Goal: Task Accomplishment & Management: Use online tool/utility

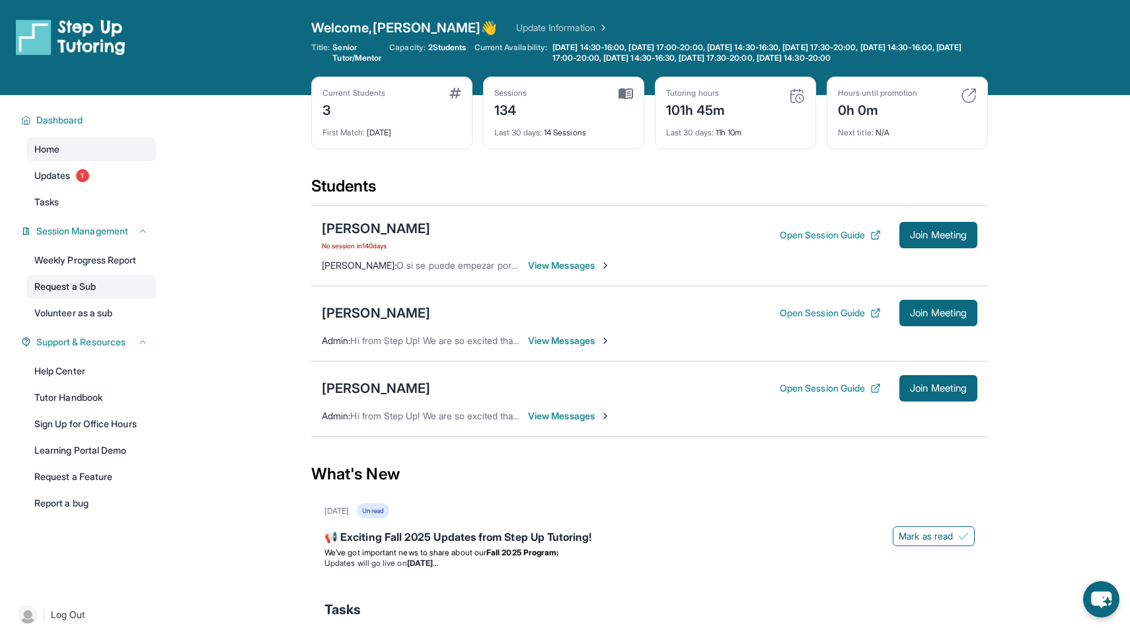
click at [82, 287] on link "Request a Sub" at bounding box center [91, 287] width 130 height 24
